Goal: Find specific page/section: Find specific page/section

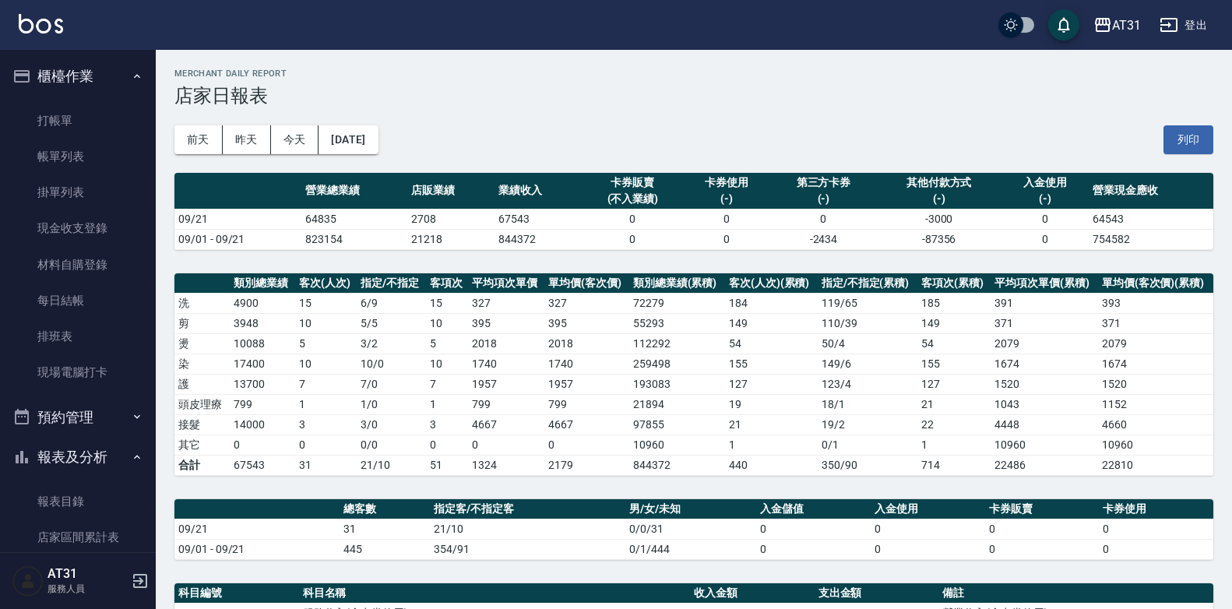
scroll to position [69, 0]
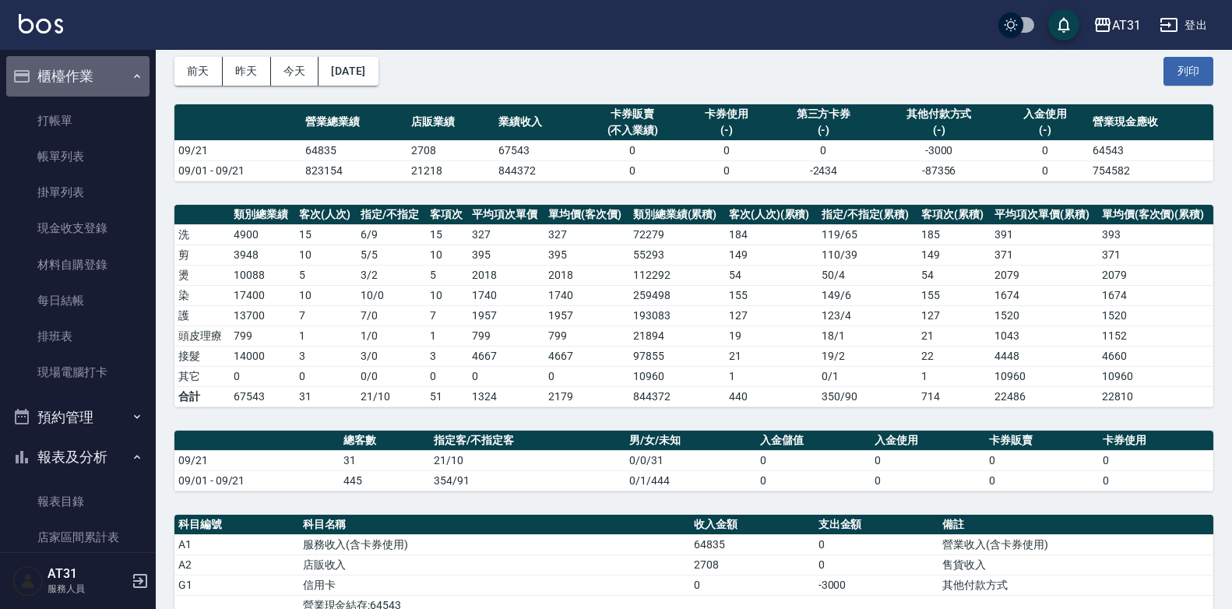
click at [114, 76] on button "櫃檯作業" at bounding box center [77, 76] width 143 height 40
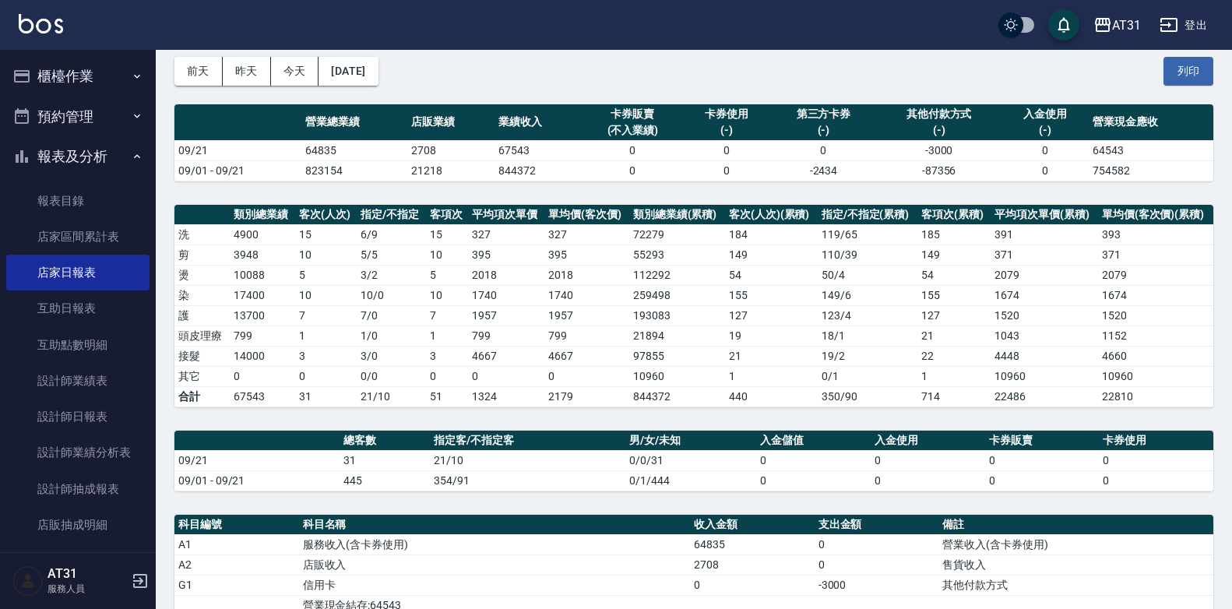
click at [114, 76] on button "櫃檯作業" at bounding box center [77, 76] width 143 height 40
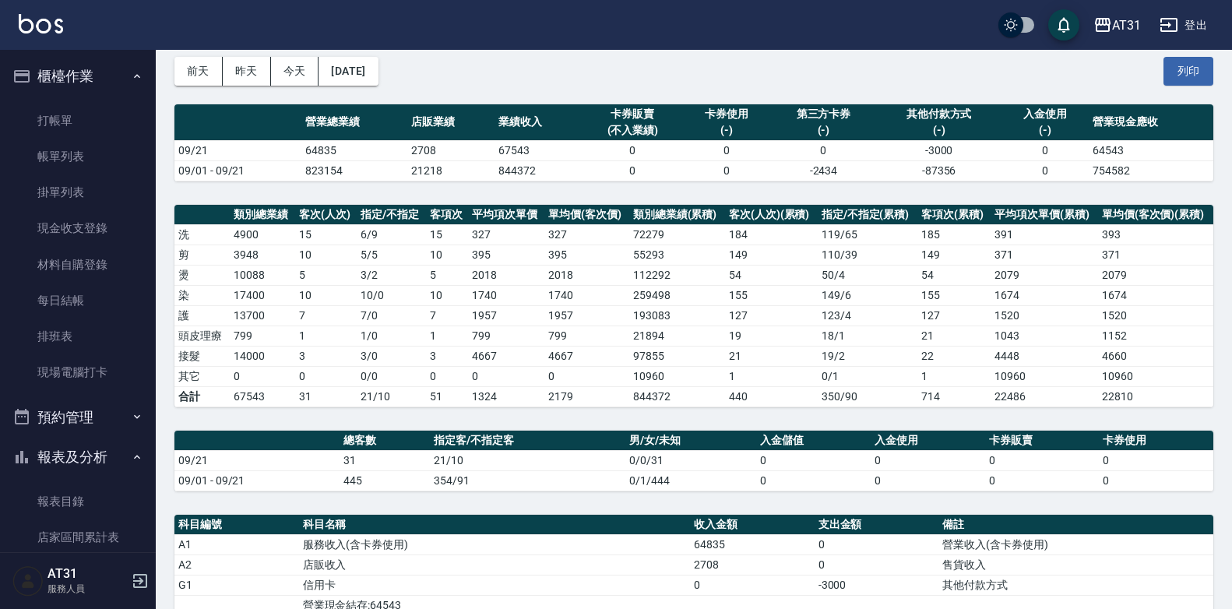
click at [116, 79] on button "櫃檯作業" at bounding box center [77, 76] width 143 height 40
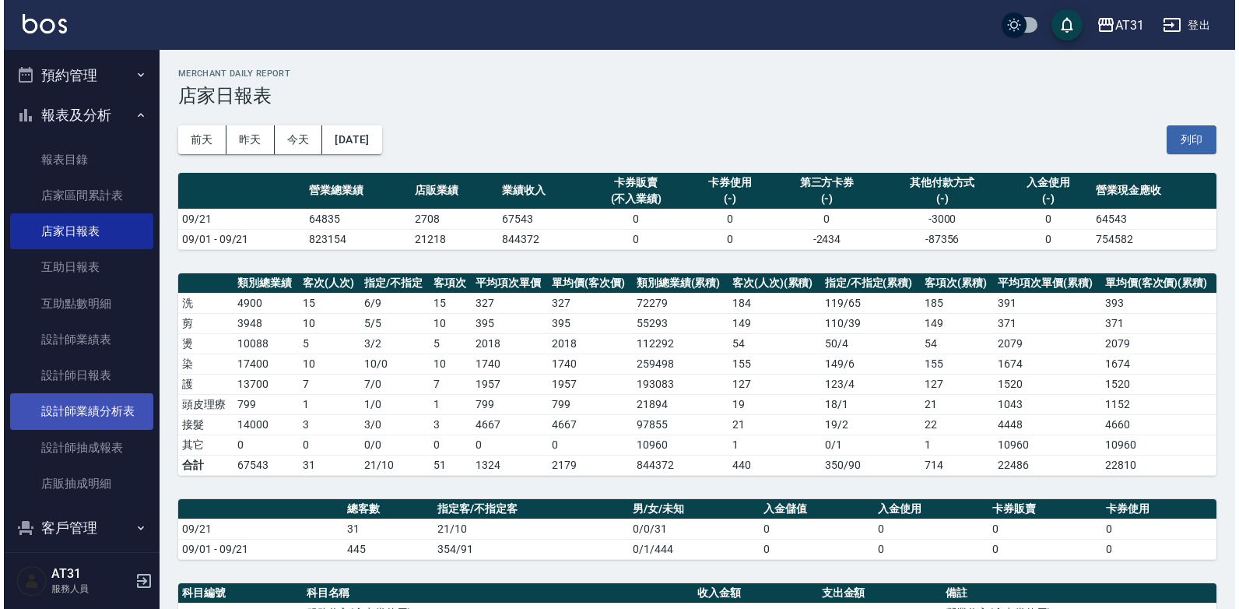
scroll to position [78, 0]
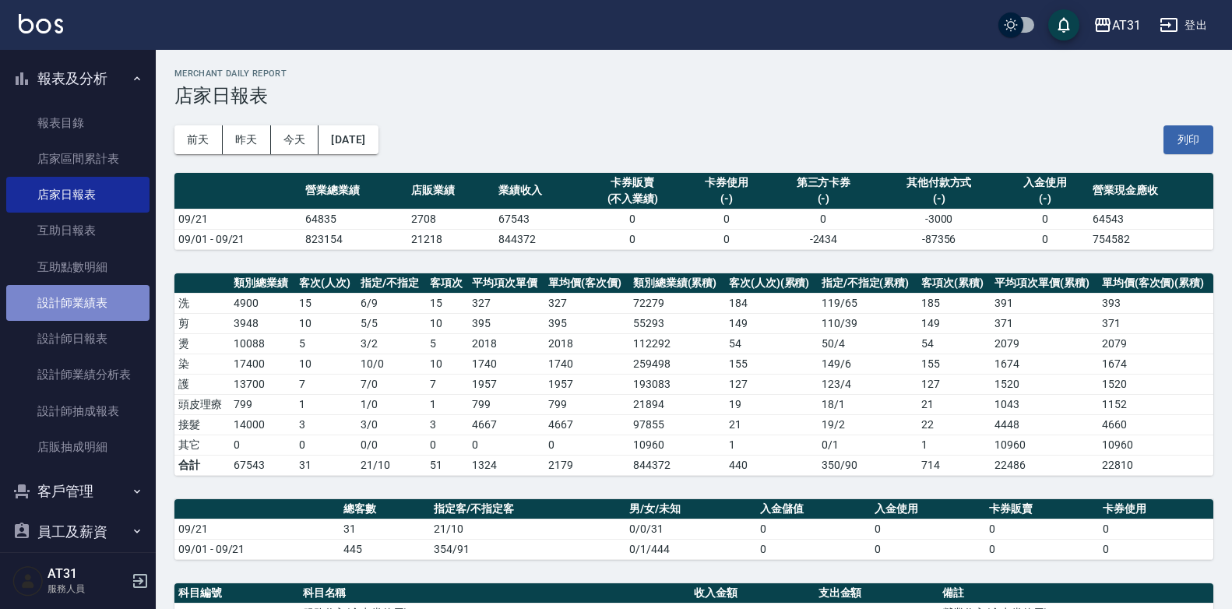
click at [88, 305] on link "設計師業績表" at bounding box center [77, 303] width 143 height 36
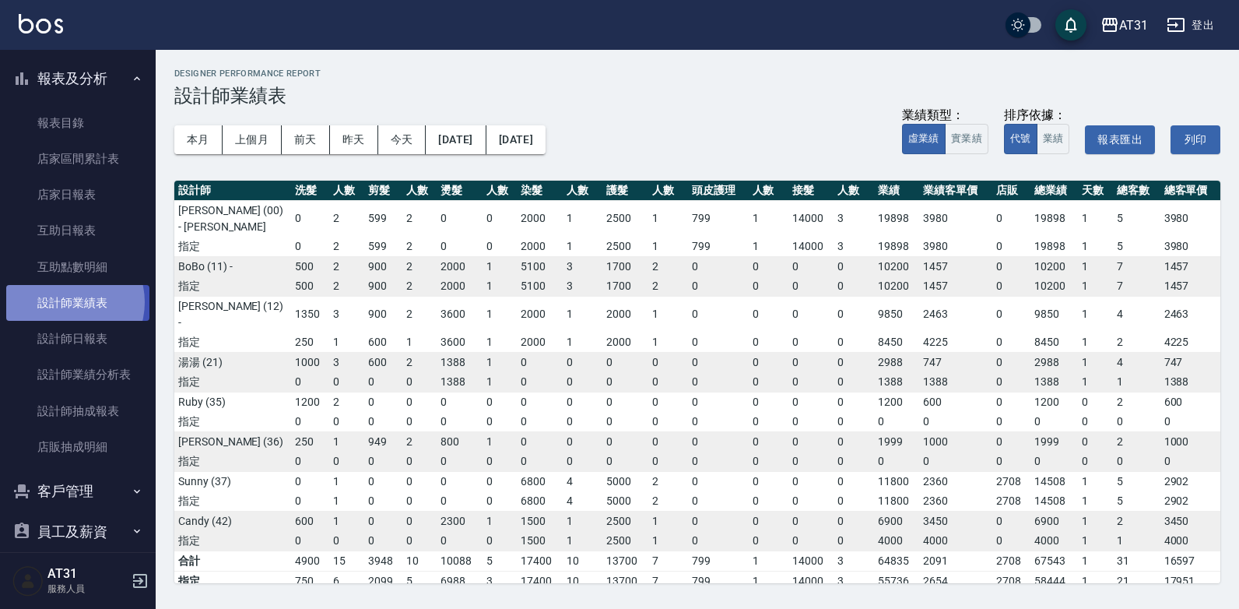
click at [65, 302] on link "設計師業績表" at bounding box center [77, 303] width 143 height 36
click at [367, 135] on button "昨天" at bounding box center [354, 139] width 48 height 29
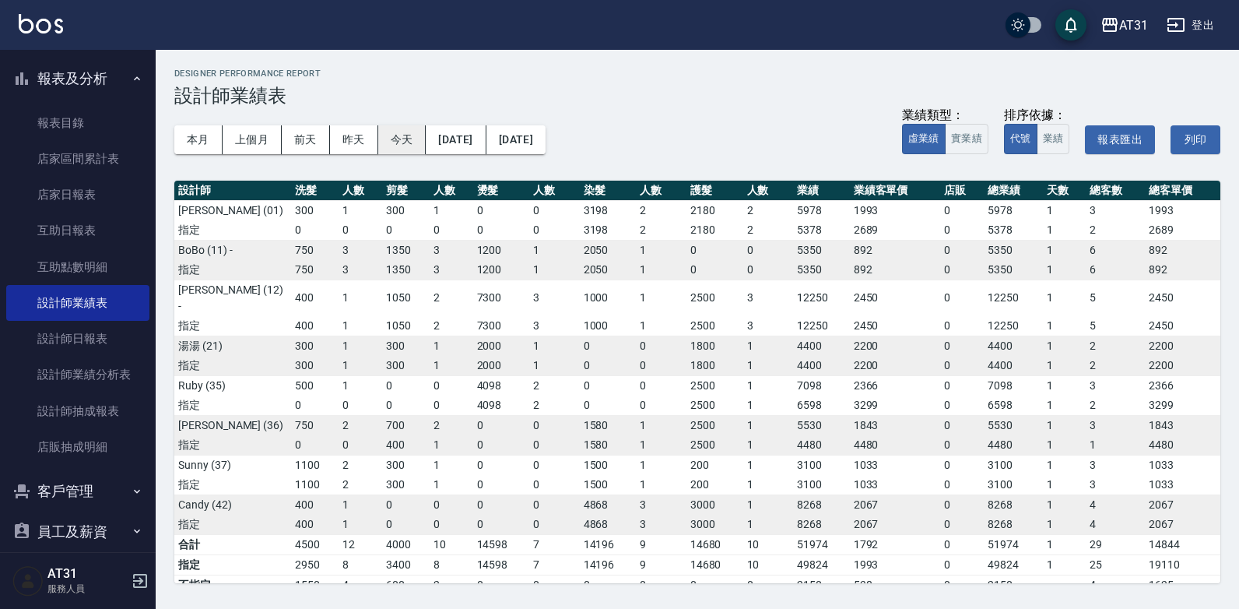
click at [404, 137] on button "今天" at bounding box center [402, 139] width 48 height 29
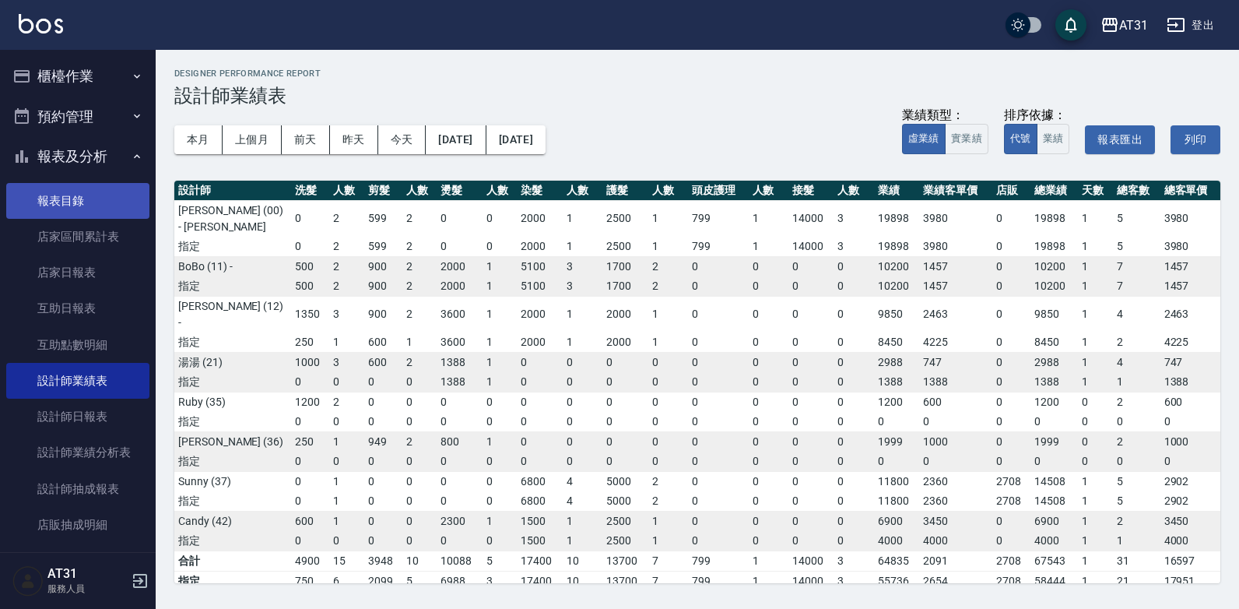
click at [84, 201] on link "報表目錄" at bounding box center [77, 201] width 143 height 36
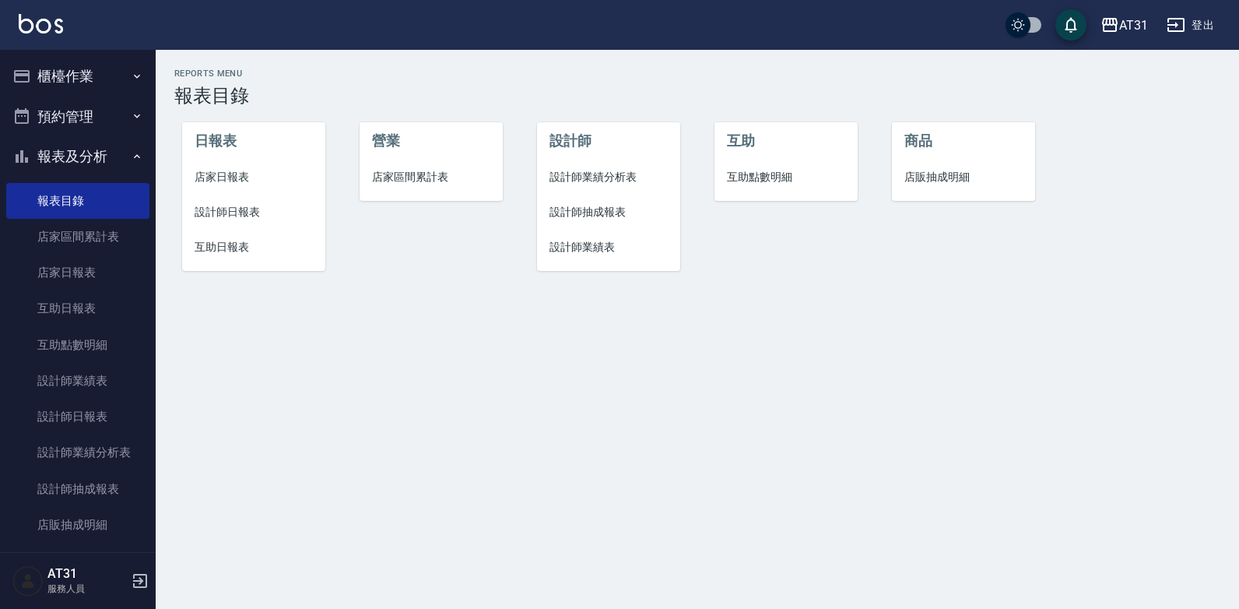
click at [230, 213] on span "設計師日報表" at bounding box center [254, 212] width 118 height 16
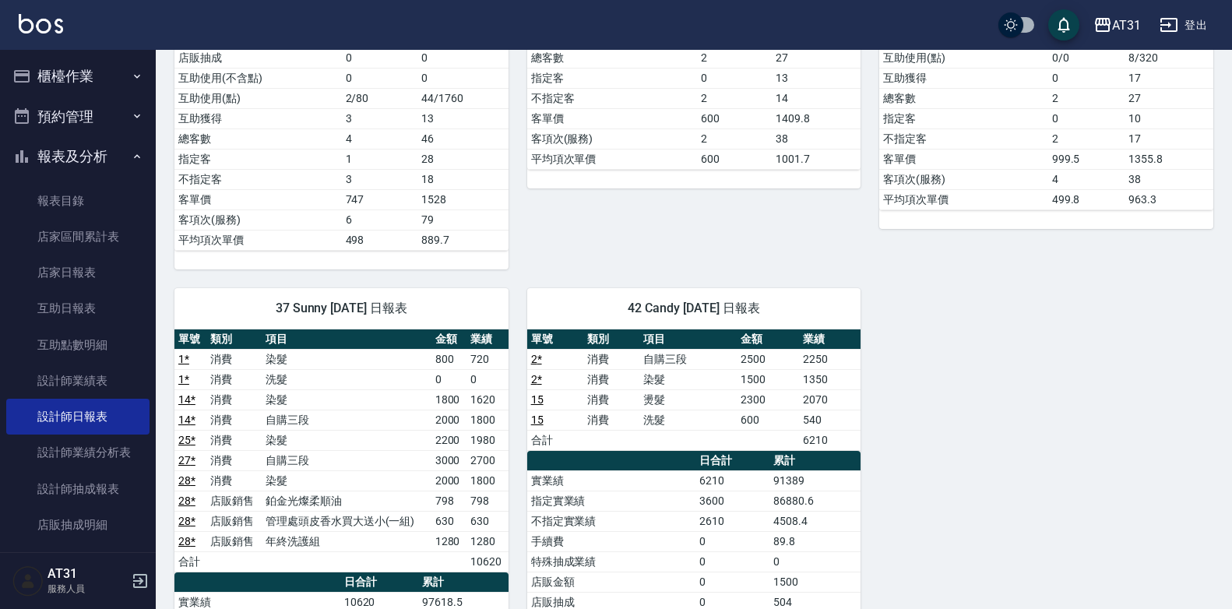
scroll to position [1246, 0]
